Goal: Browse casually

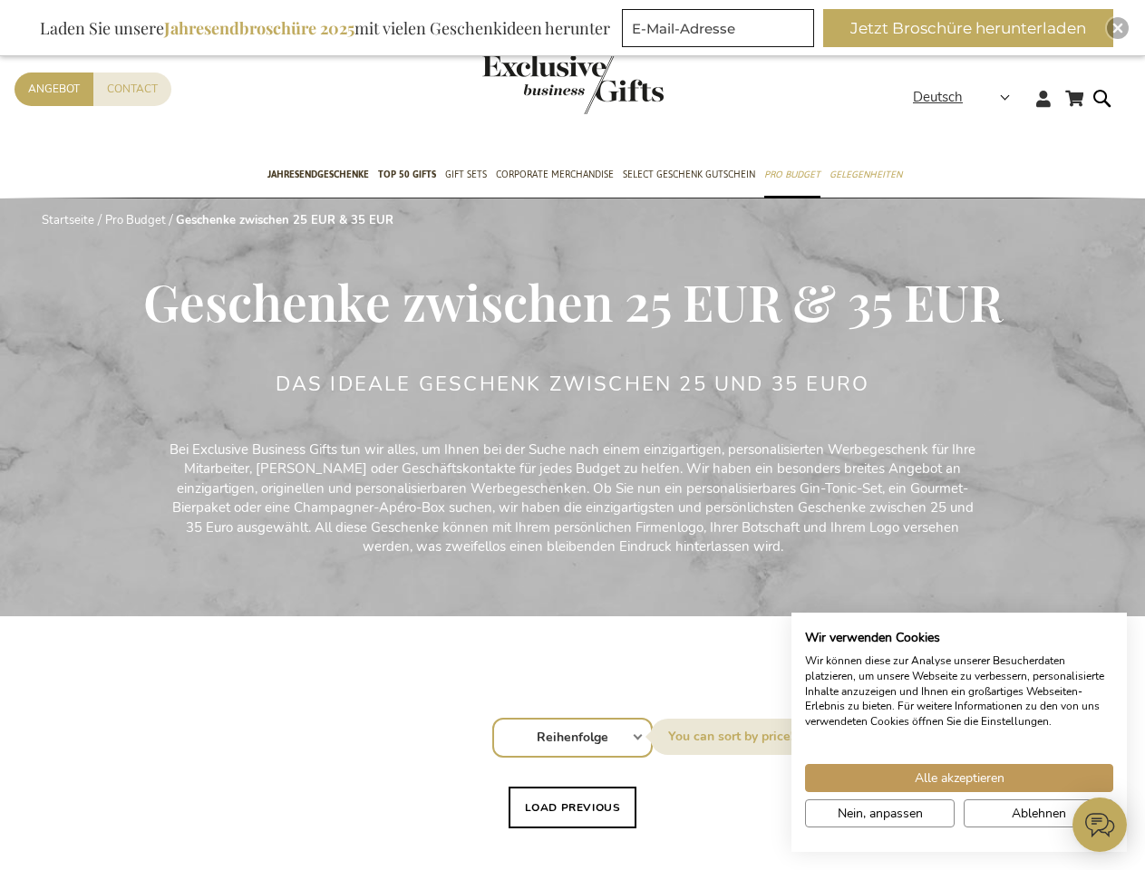
click at [572, 435] on div "Das ideale Geschenk zwischen 25 und 35 Euro" at bounding box center [573, 406] width 595 height 67
click at [967, 97] on strong "Deutsch" at bounding box center [960, 97] width 95 height 21
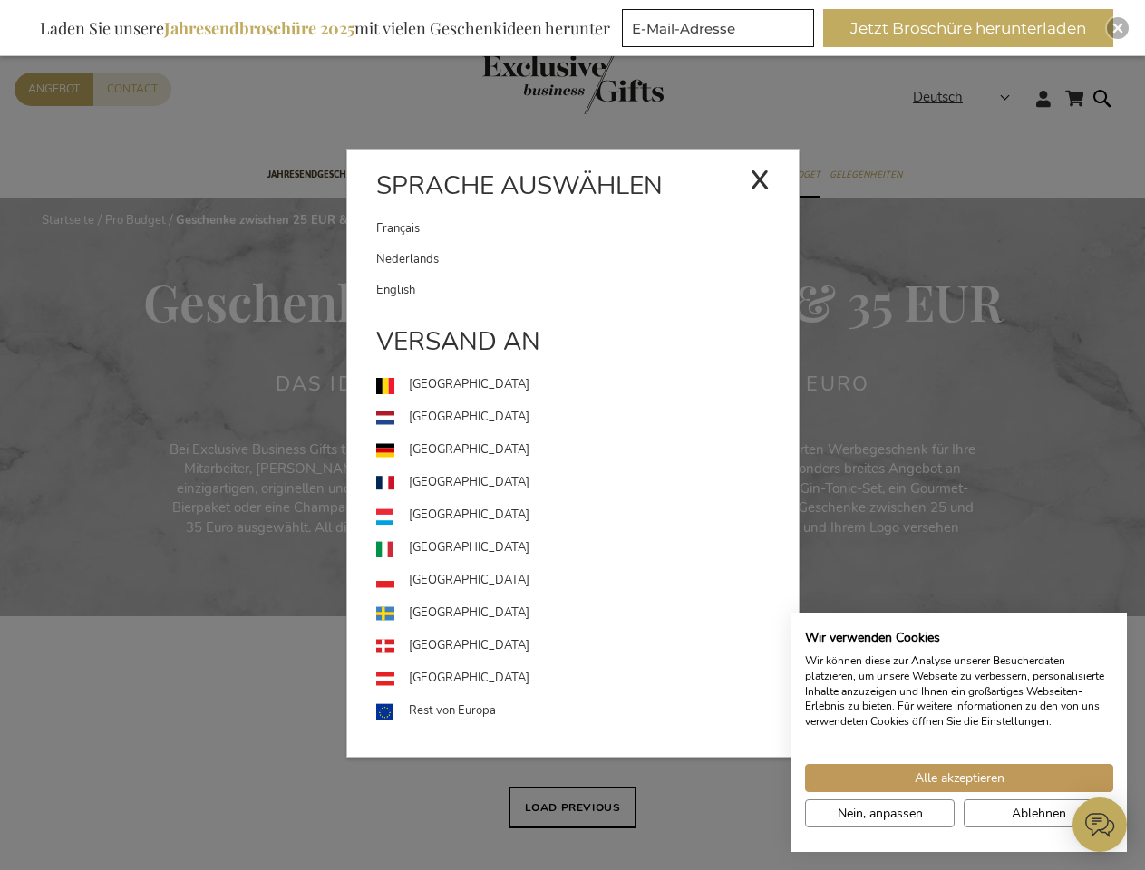
click at [913, 113] on div "Deutsch x Sprache auswählen [DEMOGRAPHIC_DATA] Nederlands" at bounding box center [967, 100] width 109 height 26
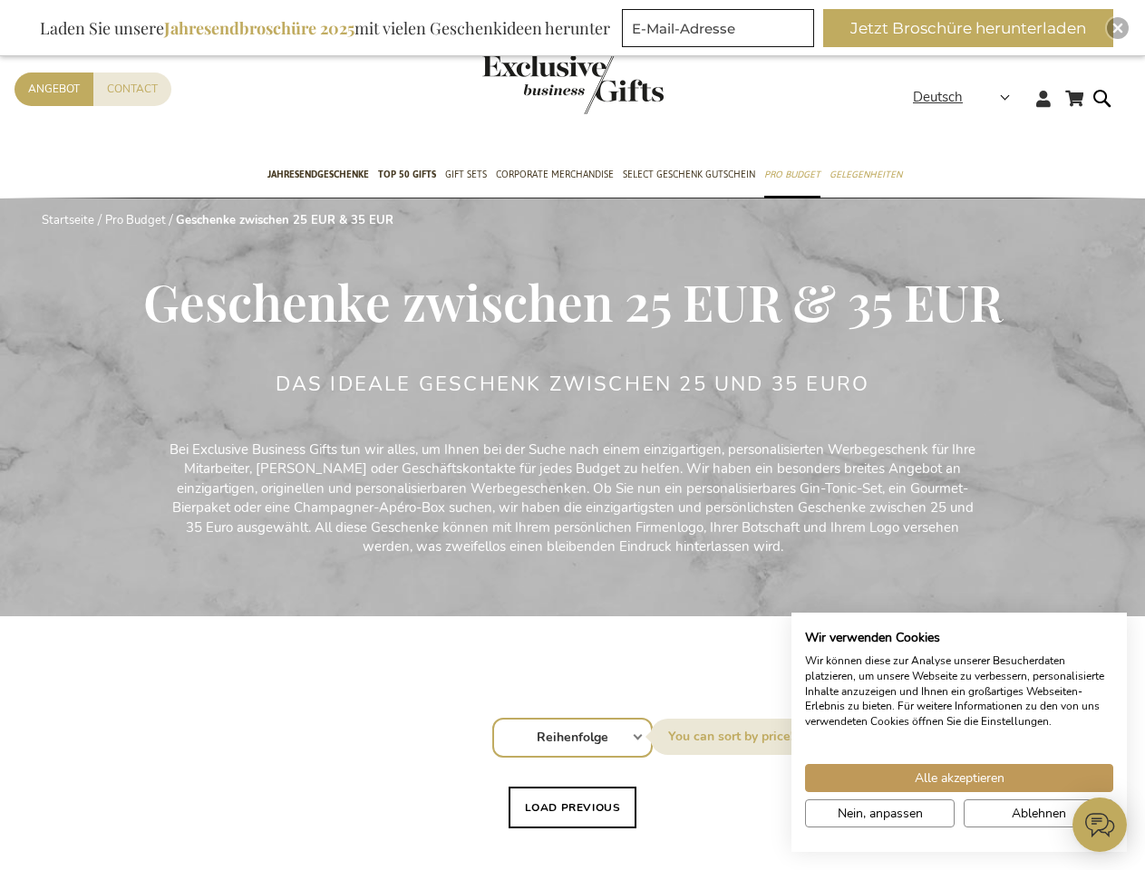
click at [975, 28] on button "Jetzt Broschüre herunterladen" at bounding box center [968, 28] width 290 height 38
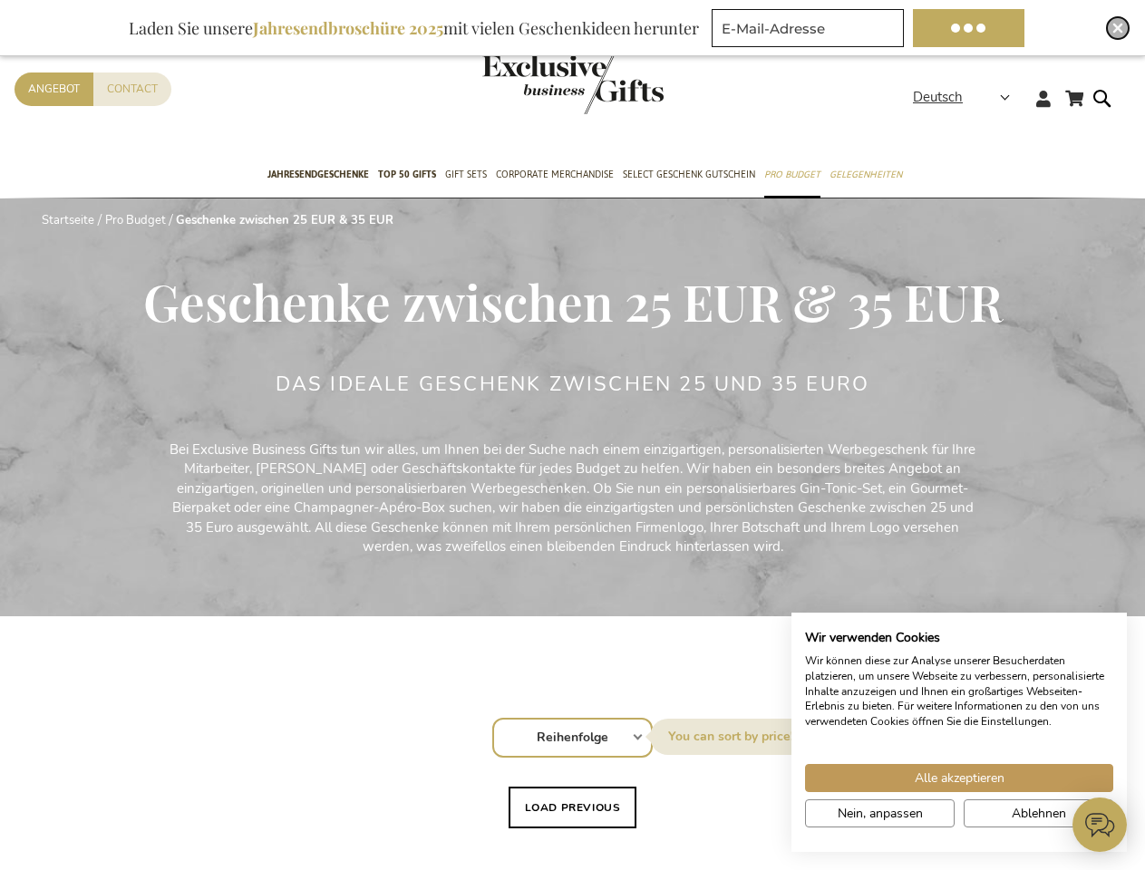
click at [1117, 28] on img "Close" at bounding box center [1117, 28] width 11 height 11
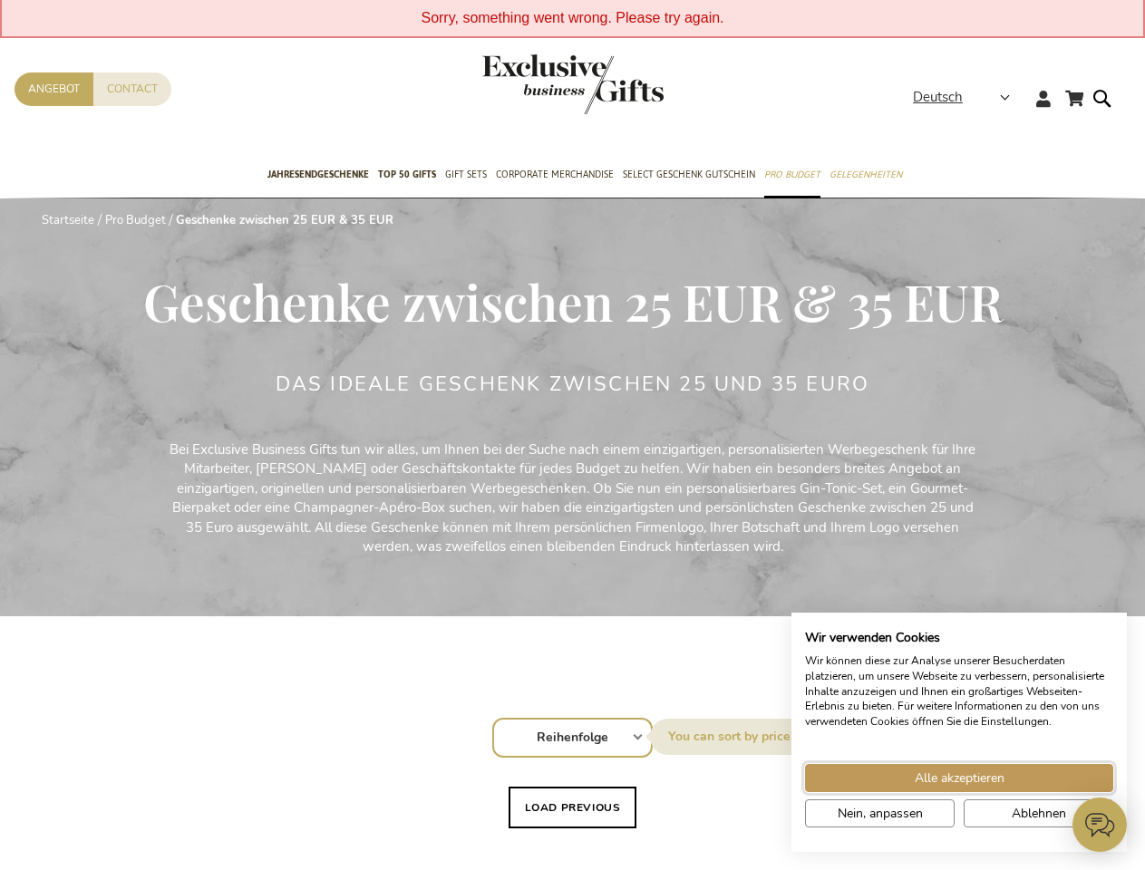
click at [959, 778] on span "Alle akzeptieren" at bounding box center [959, 778] width 90 height 19
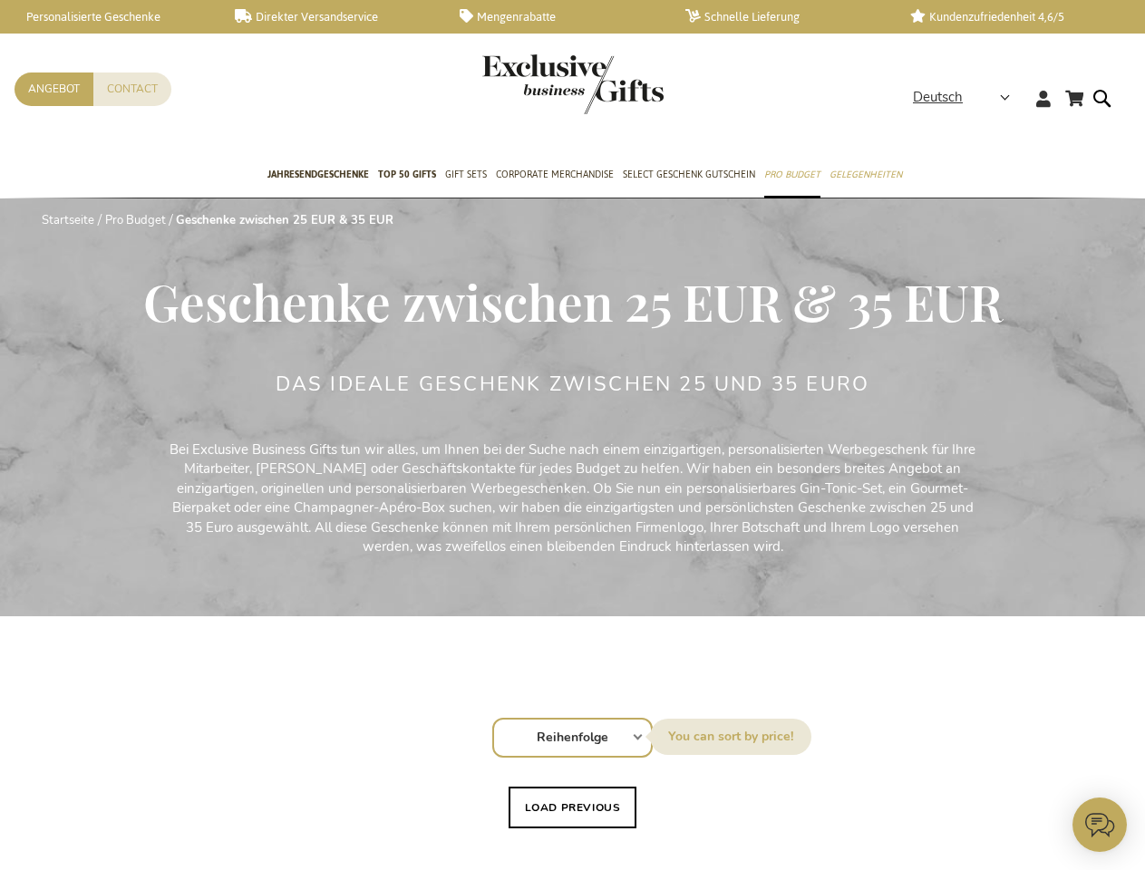
click at [1099, 825] on icon at bounding box center [1099, 825] width 54 height 54
